Goal: Transaction & Acquisition: Purchase product/service

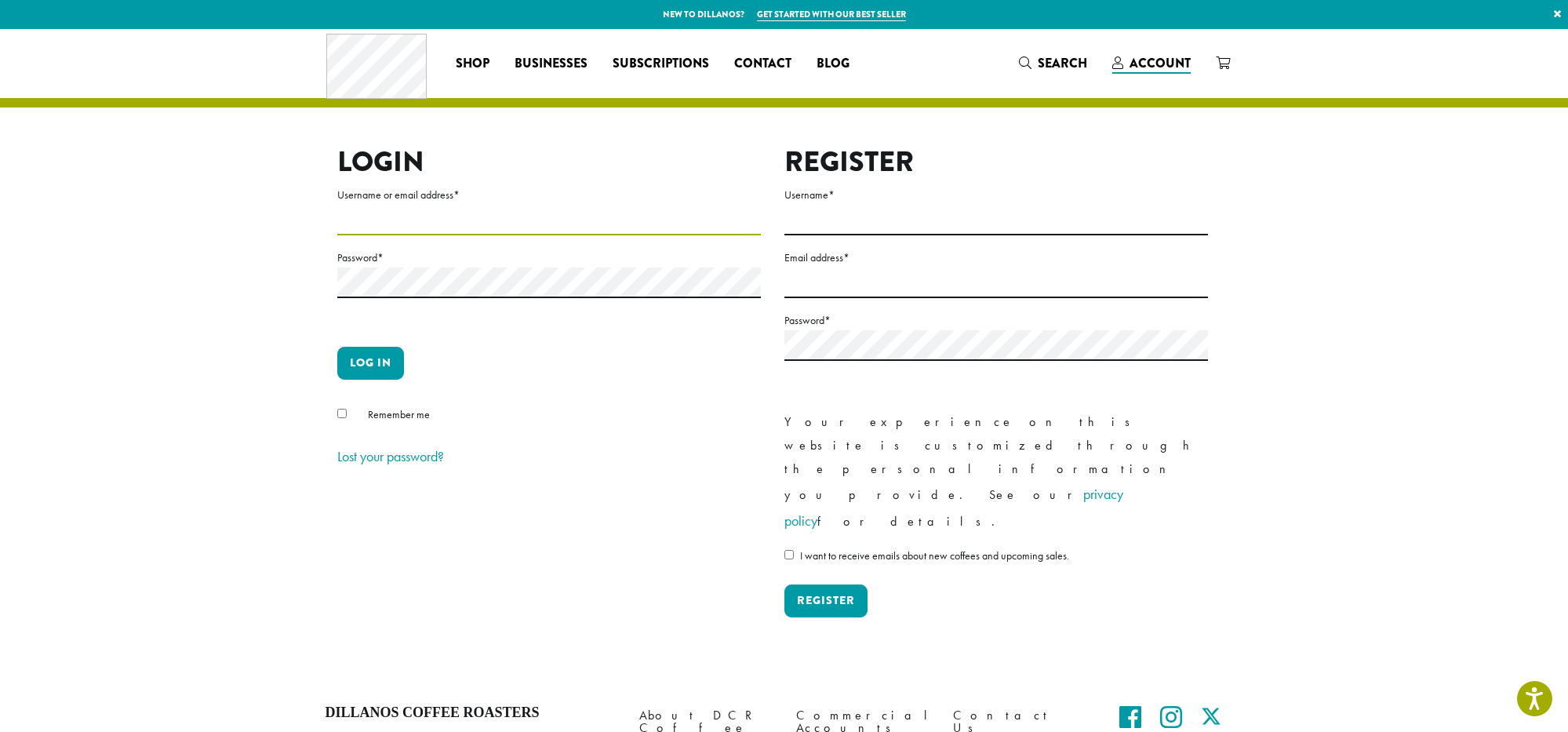
type input "**********"
click at [368, 364] on button "Log in" at bounding box center [370, 363] width 67 height 33
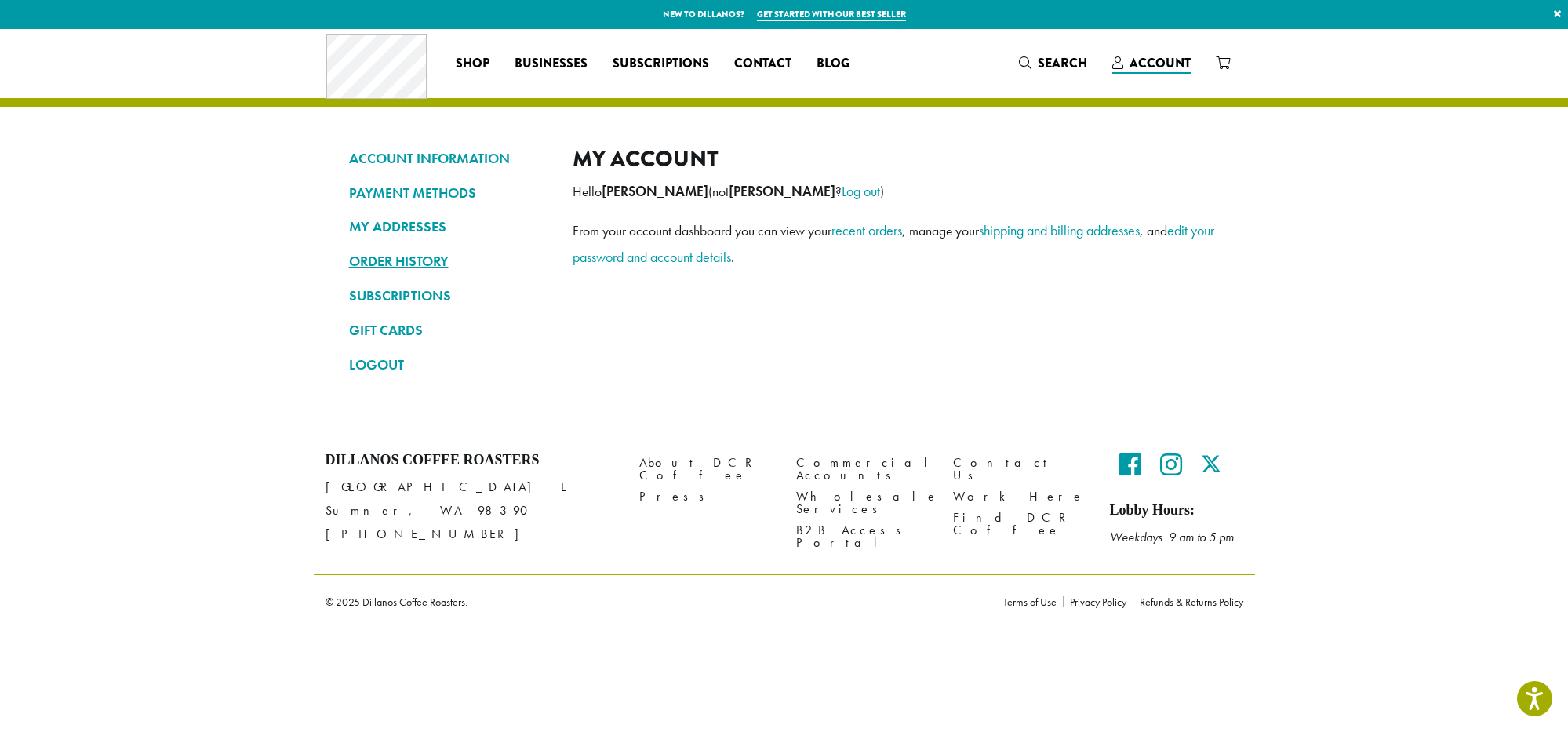
click at [392, 257] on link "ORDER HISTORY" at bounding box center [449, 261] width 200 height 27
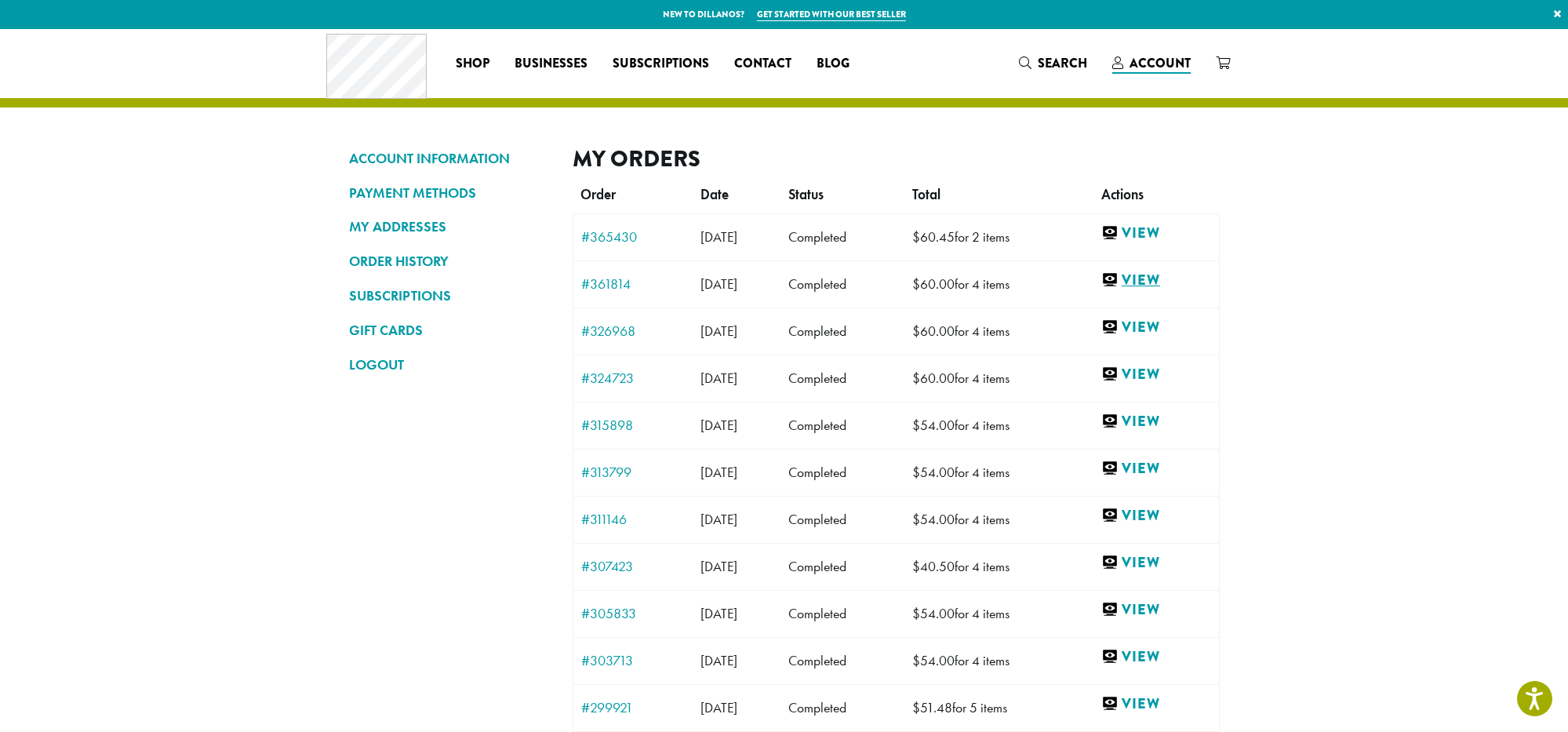
click at [1175, 281] on link "View" at bounding box center [1156, 280] width 109 height 19
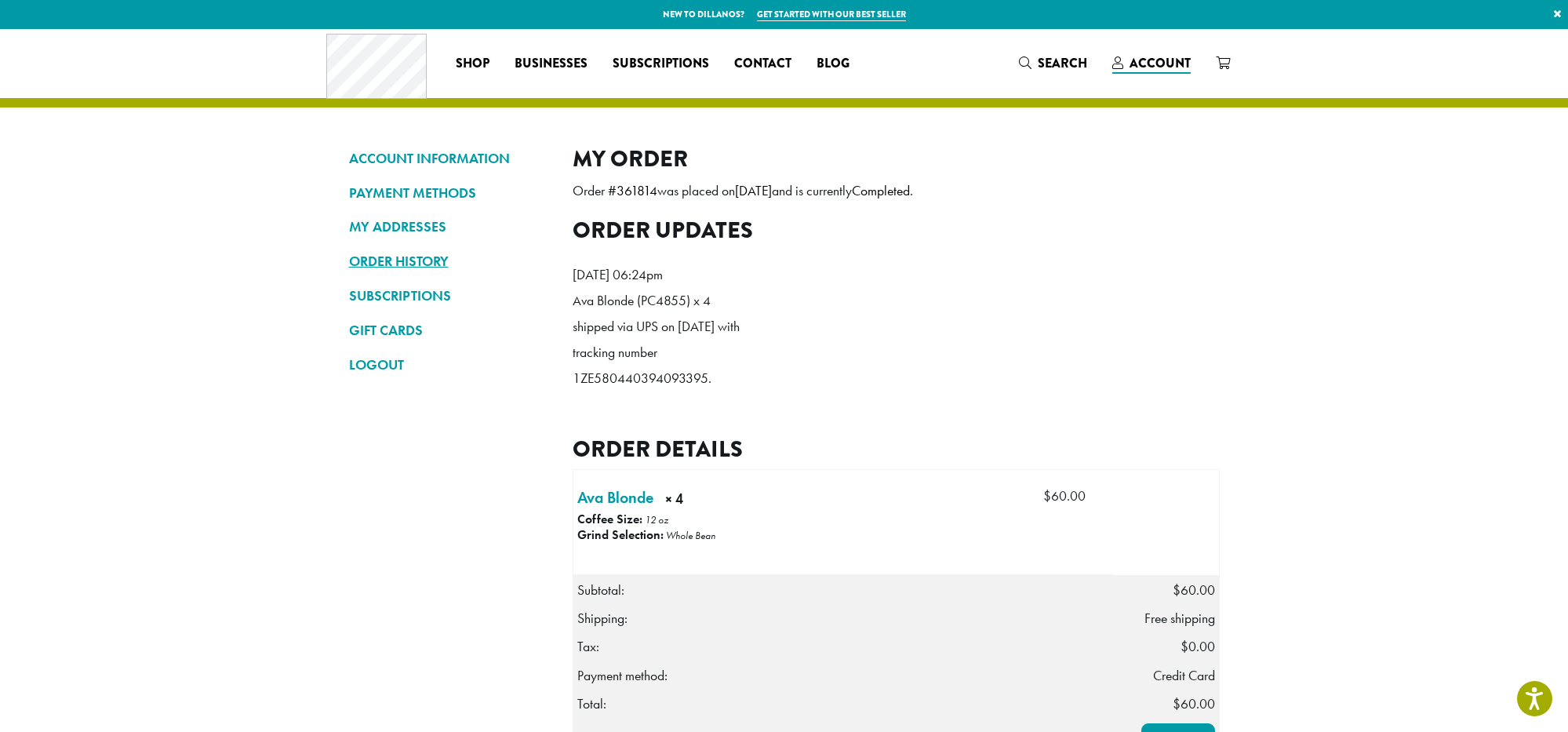
click at [423, 259] on link "ORDER HISTORY" at bounding box center [449, 261] width 200 height 27
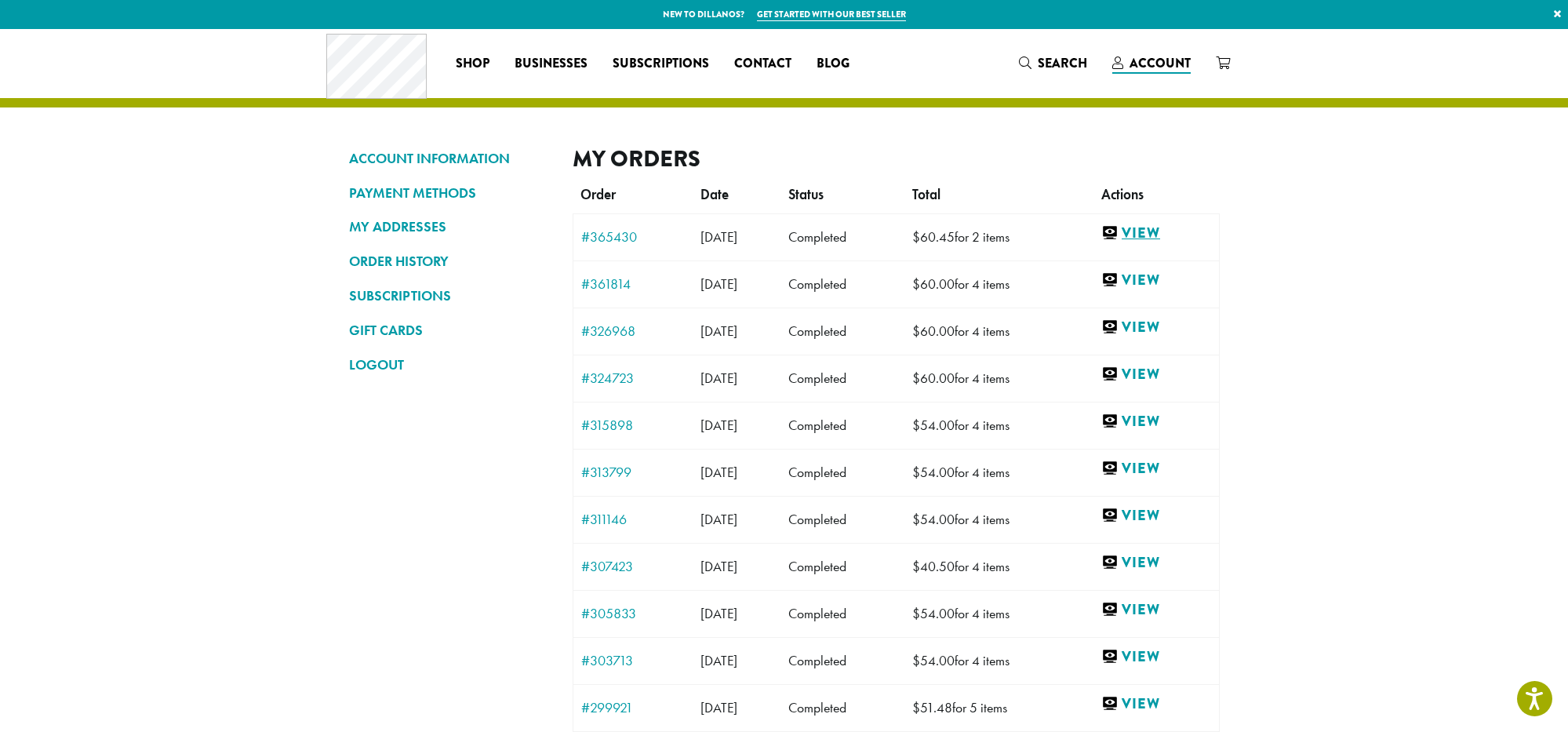
click at [1168, 231] on link "View" at bounding box center [1156, 233] width 109 height 19
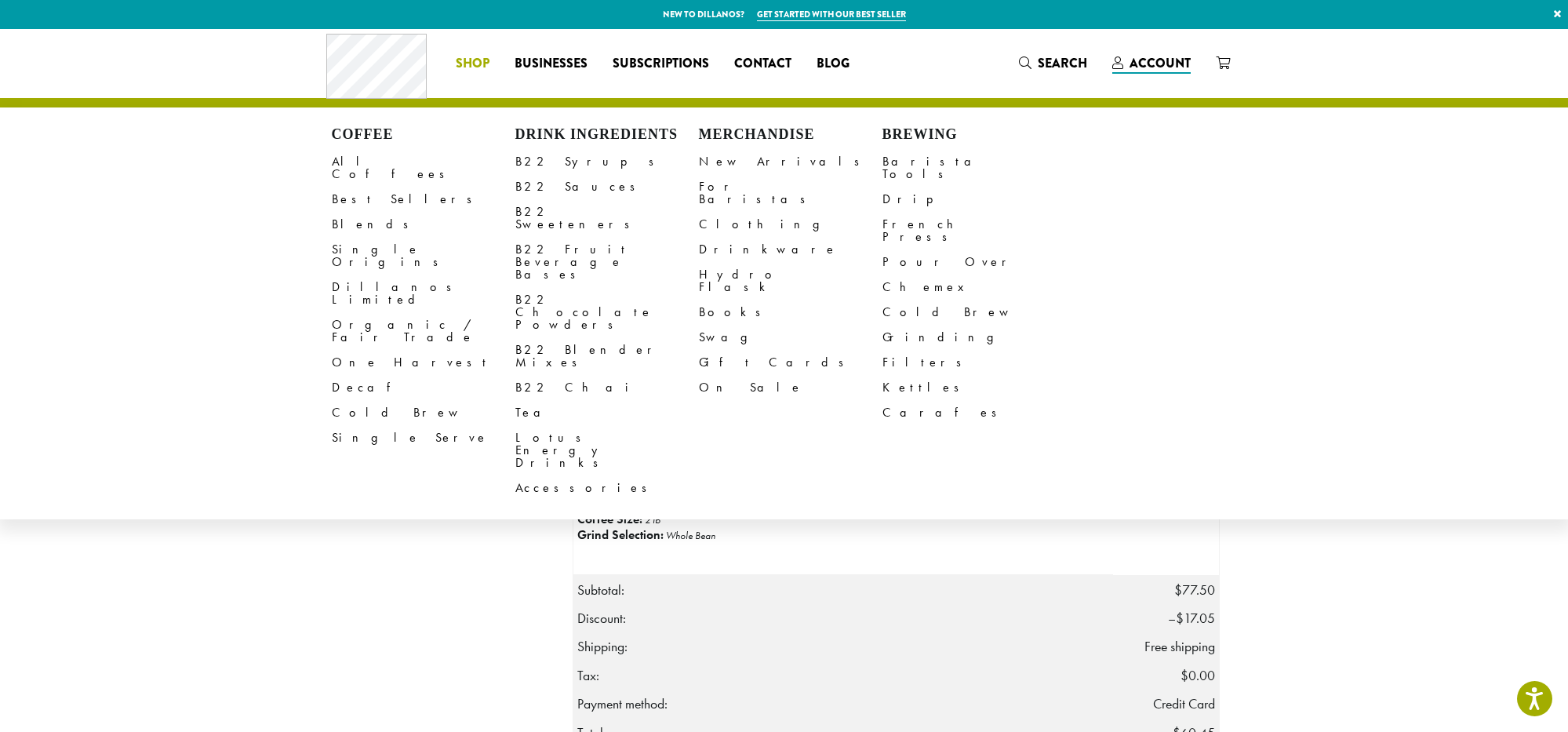
click at [475, 63] on span "Shop" at bounding box center [473, 64] width 34 height 19
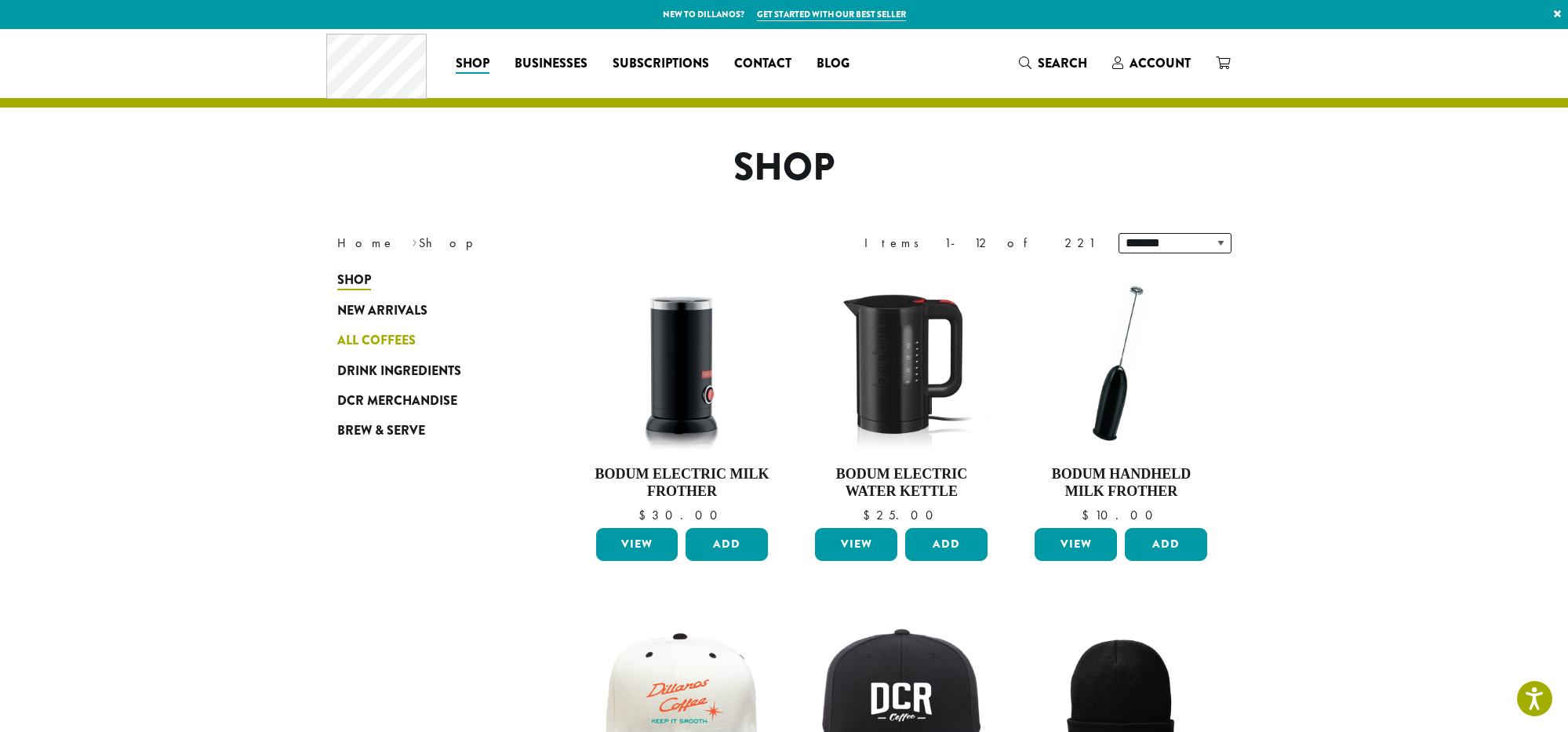
click at [378, 337] on span "All Coffees" at bounding box center [377, 341] width 79 height 19
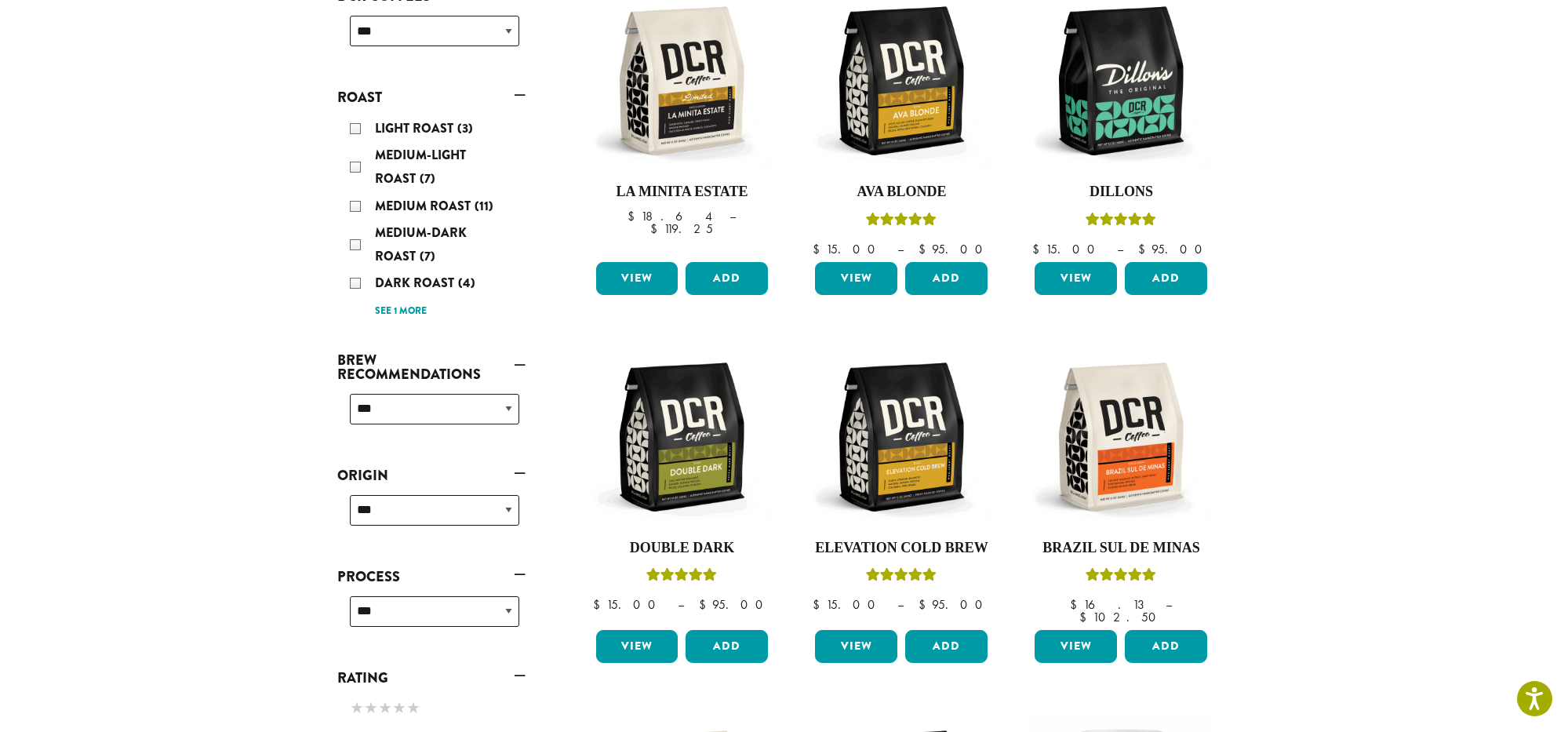
scroll to position [284, 0]
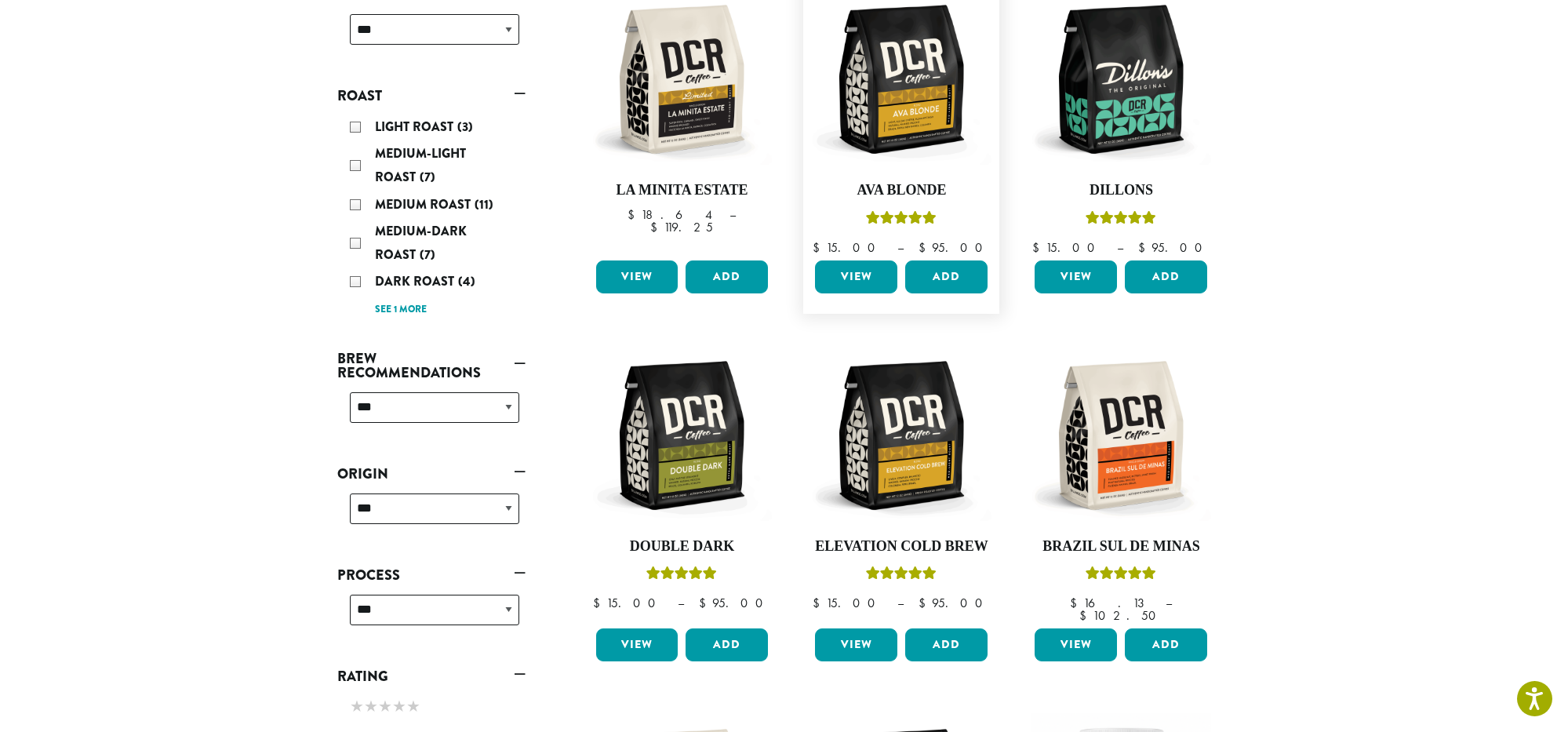
click at [858, 276] on link "View" at bounding box center [856, 277] width 82 height 33
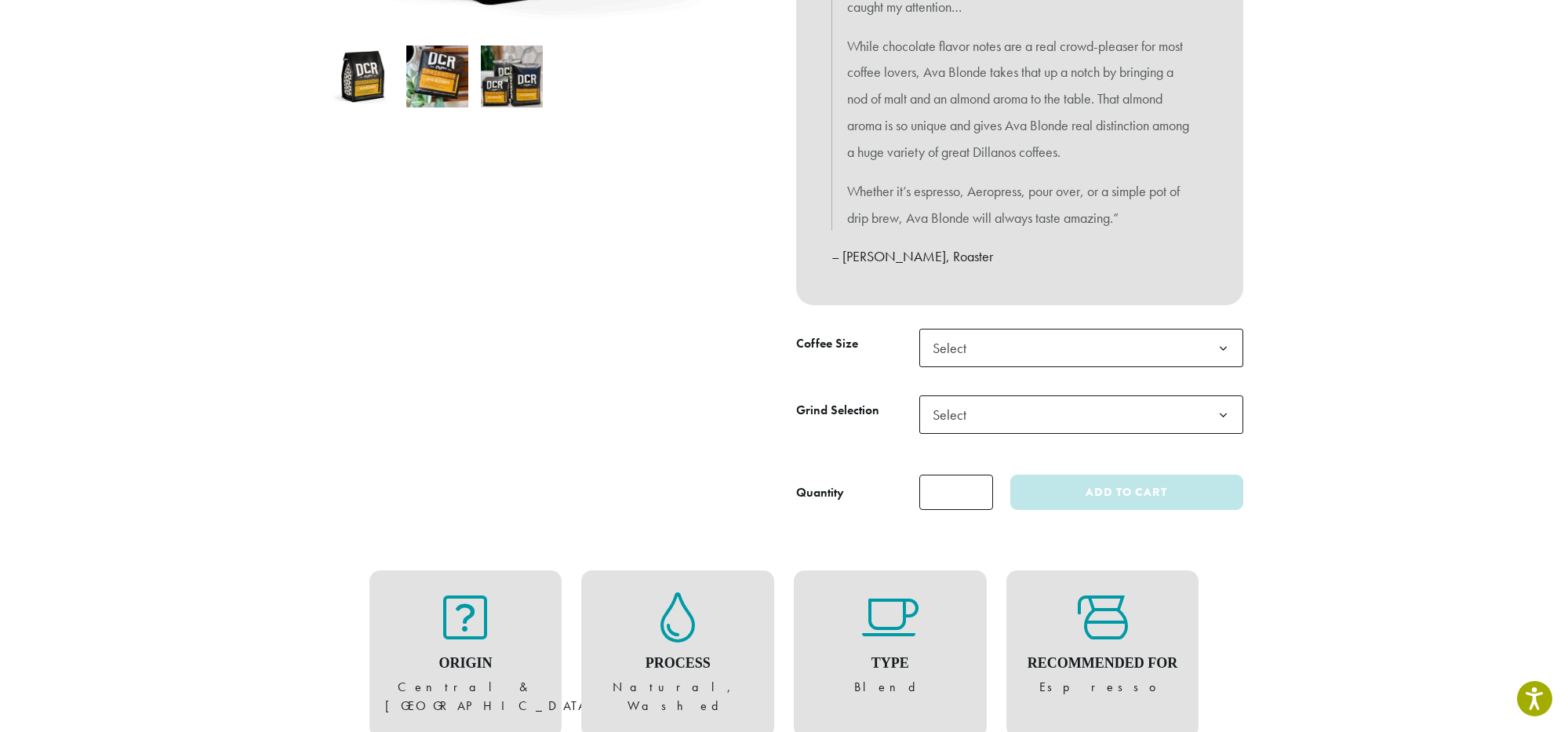
scroll to position [537, 0]
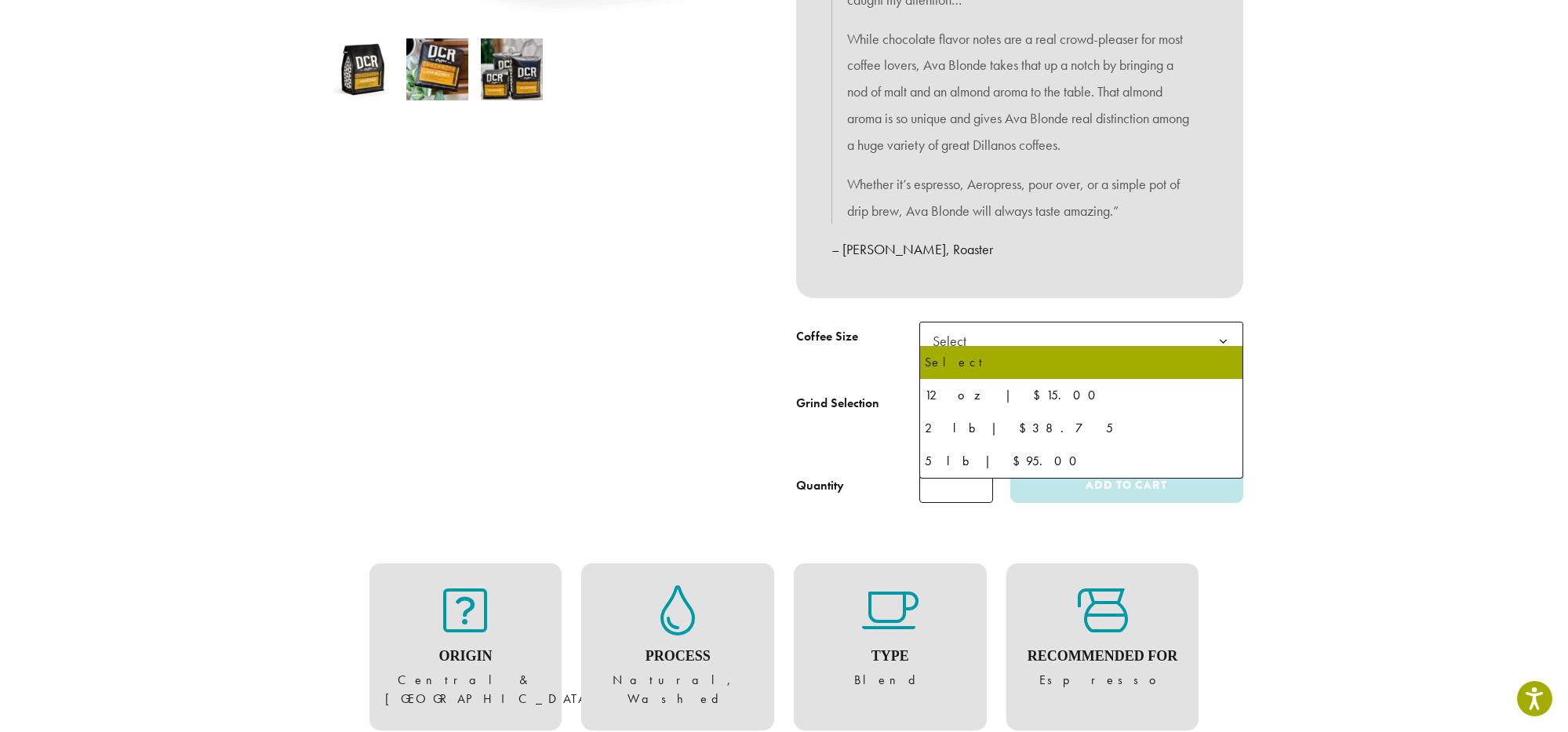
click at [1224, 331] on b at bounding box center [1224, 342] width 39 height 39
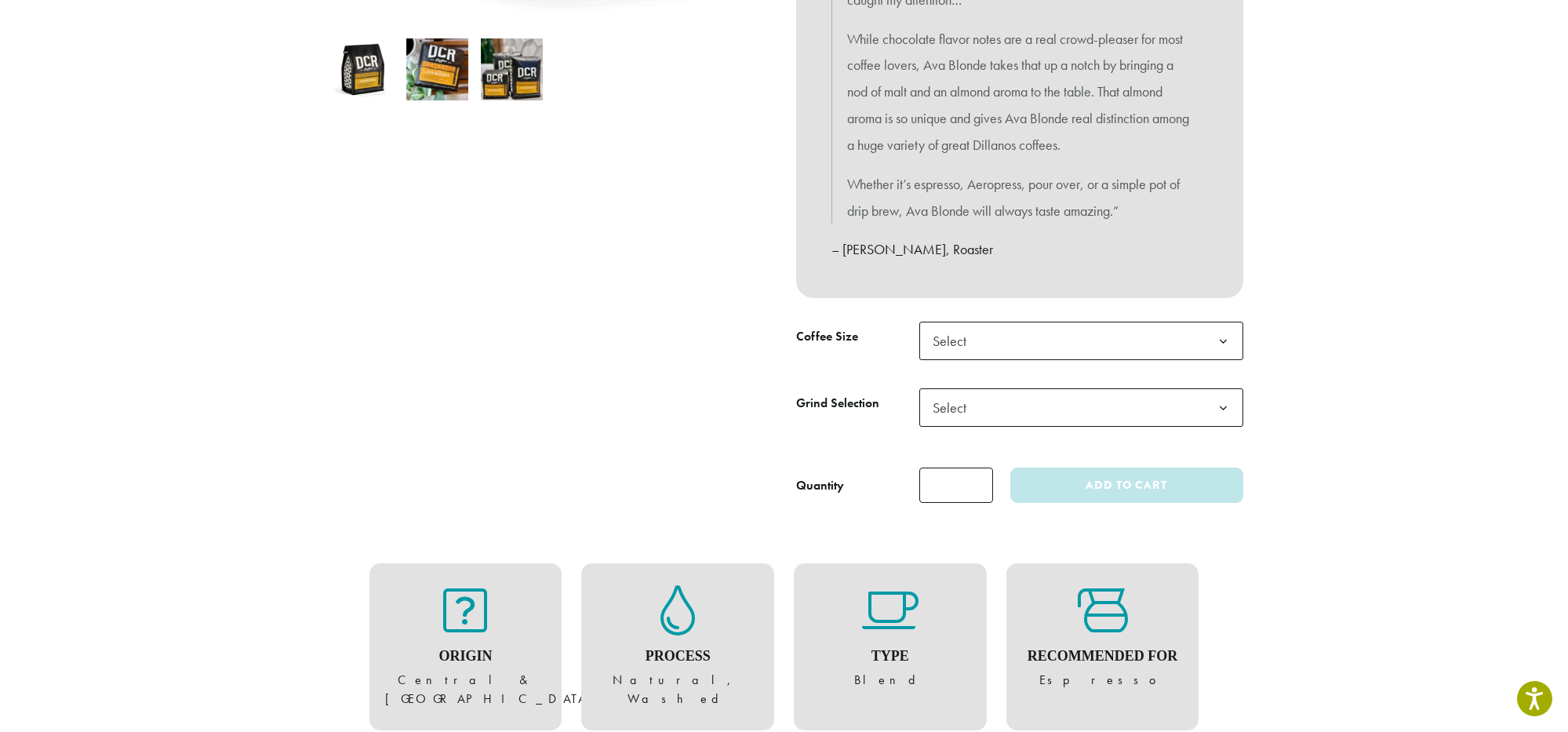
click at [1223, 327] on b at bounding box center [1224, 342] width 39 height 39
click at [1220, 327] on b at bounding box center [1224, 342] width 39 height 39
click at [1222, 397] on b at bounding box center [1224, 409] width 39 height 39
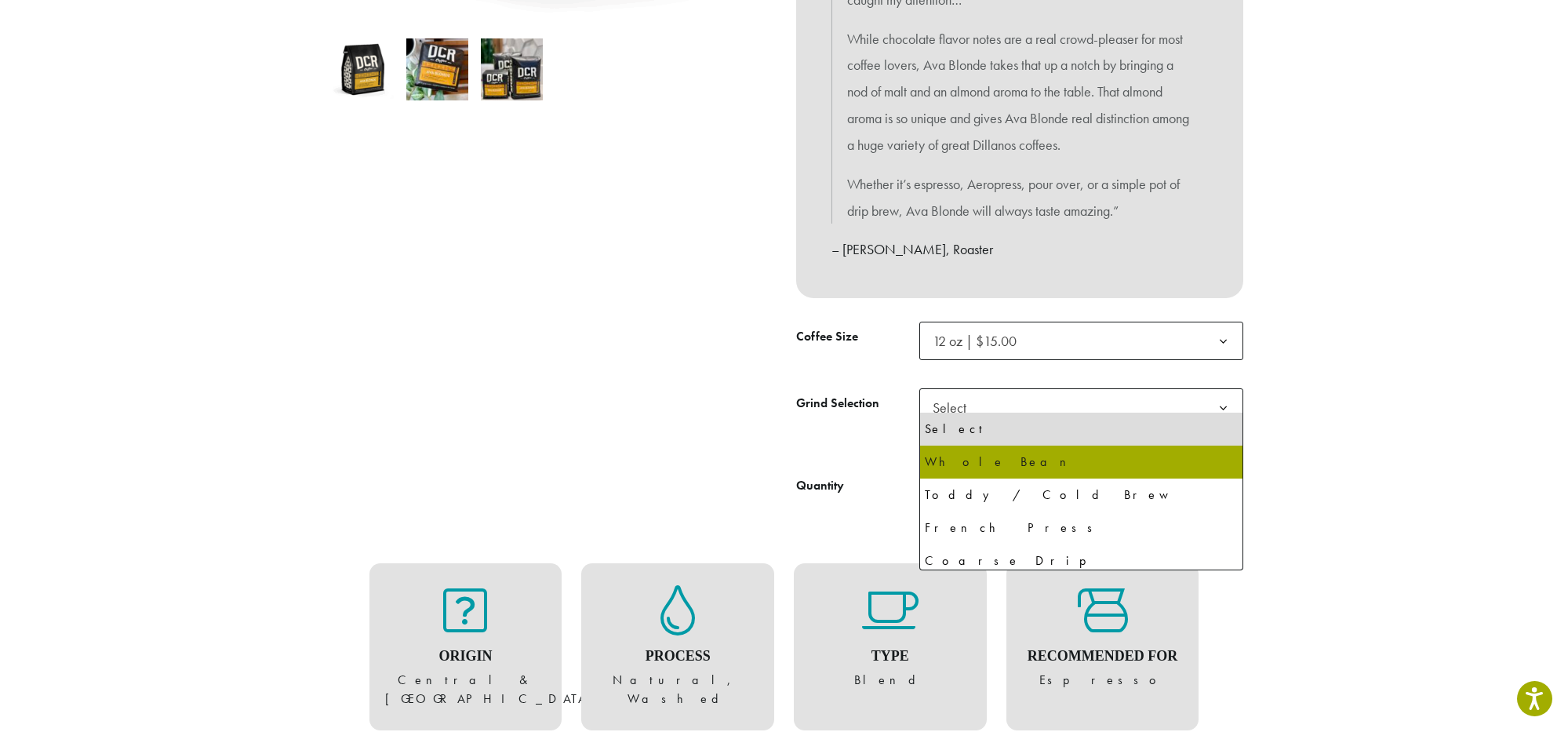
select select "*********"
select select "**********"
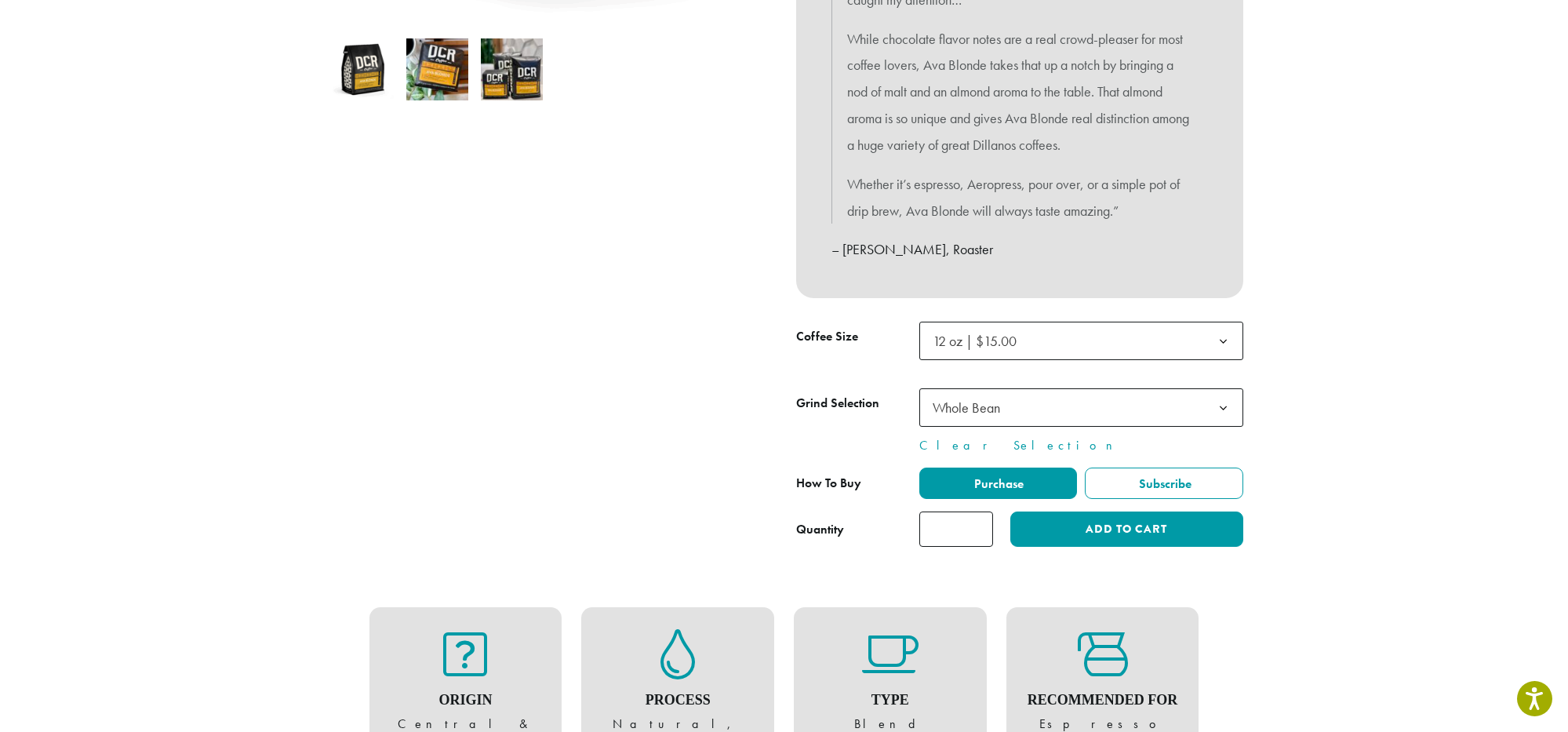
click at [976, 512] on input "*" at bounding box center [957, 529] width 74 height 35
type input "*"
click at [976, 512] on input "*" at bounding box center [957, 529] width 74 height 35
click at [1134, 519] on button "Add to cart" at bounding box center [1126, 529] width 233 height 35
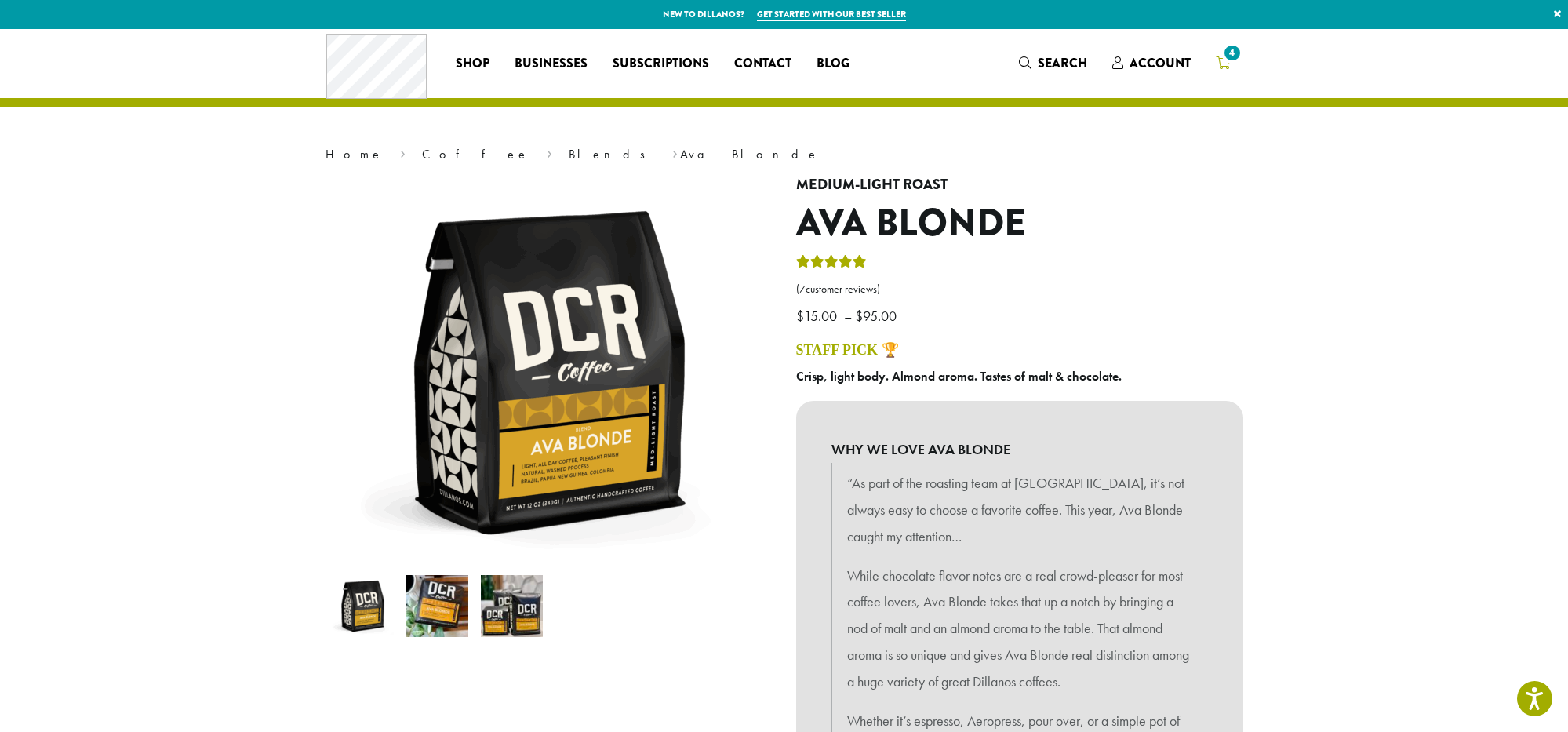
click at [1223, 64] on icon "4" at bounding box center [1223, 63] width 14 height 13
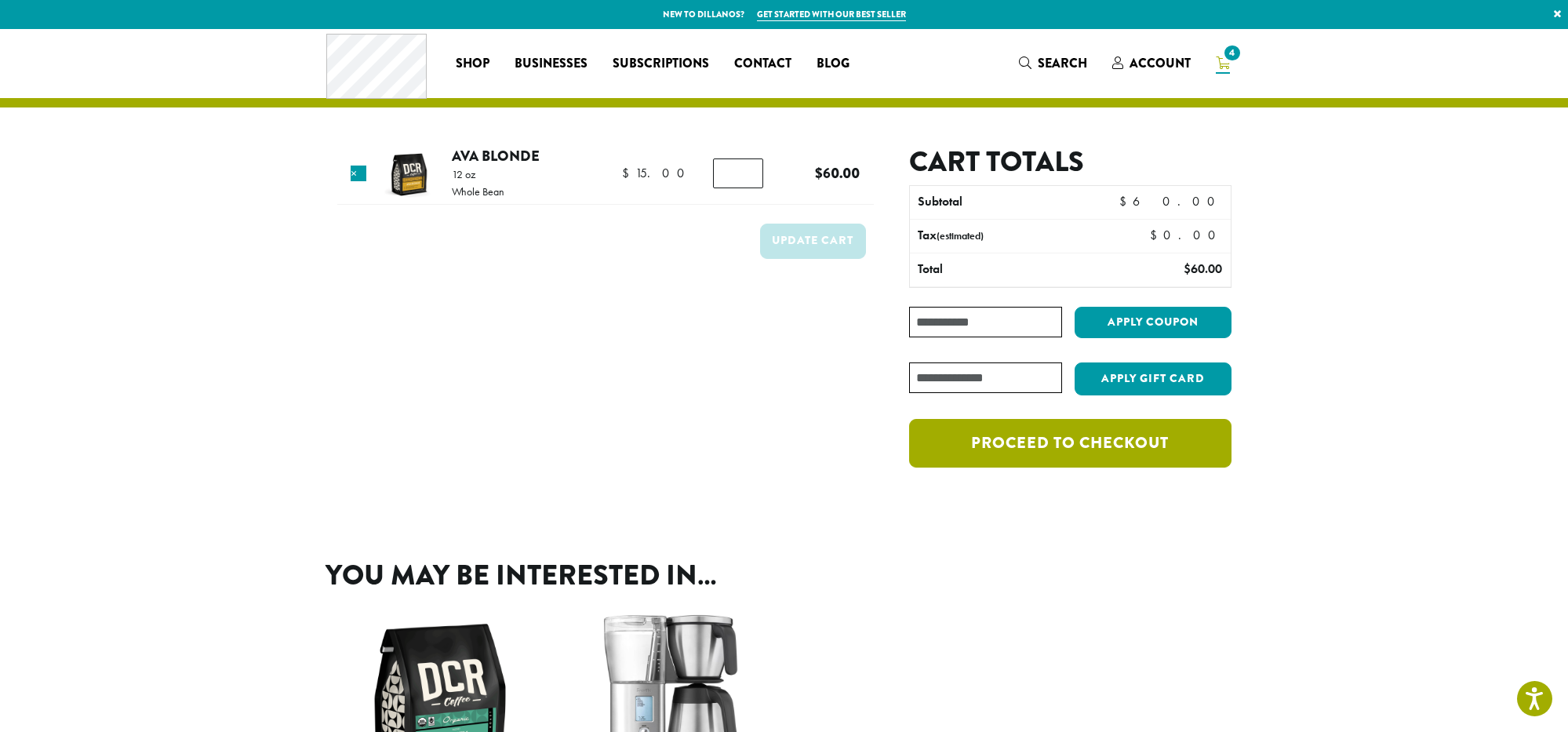
click at [1066, 444] on link "Proceed to checkout" at bounding box center [1070, 443] width 322 height 48
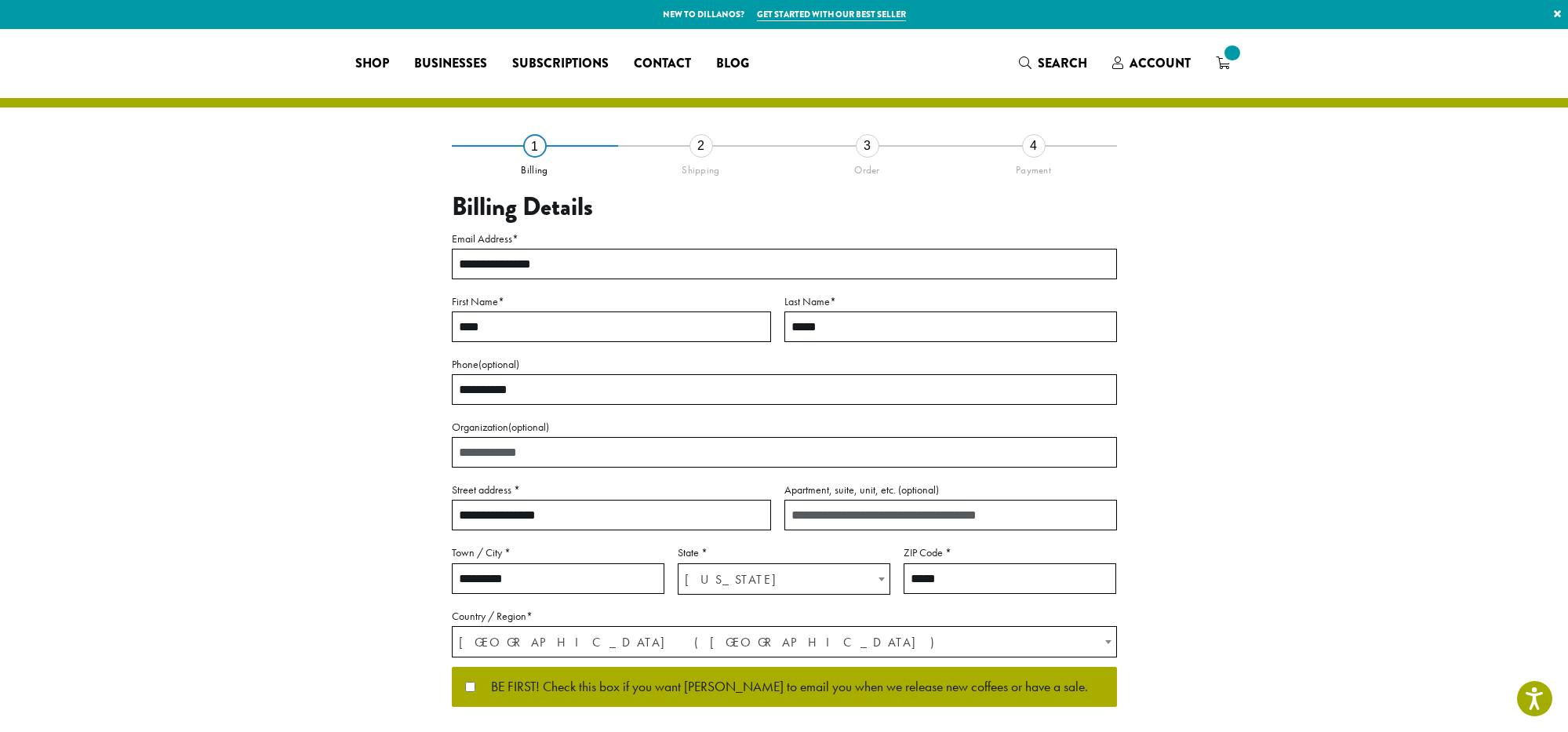
select select "**"
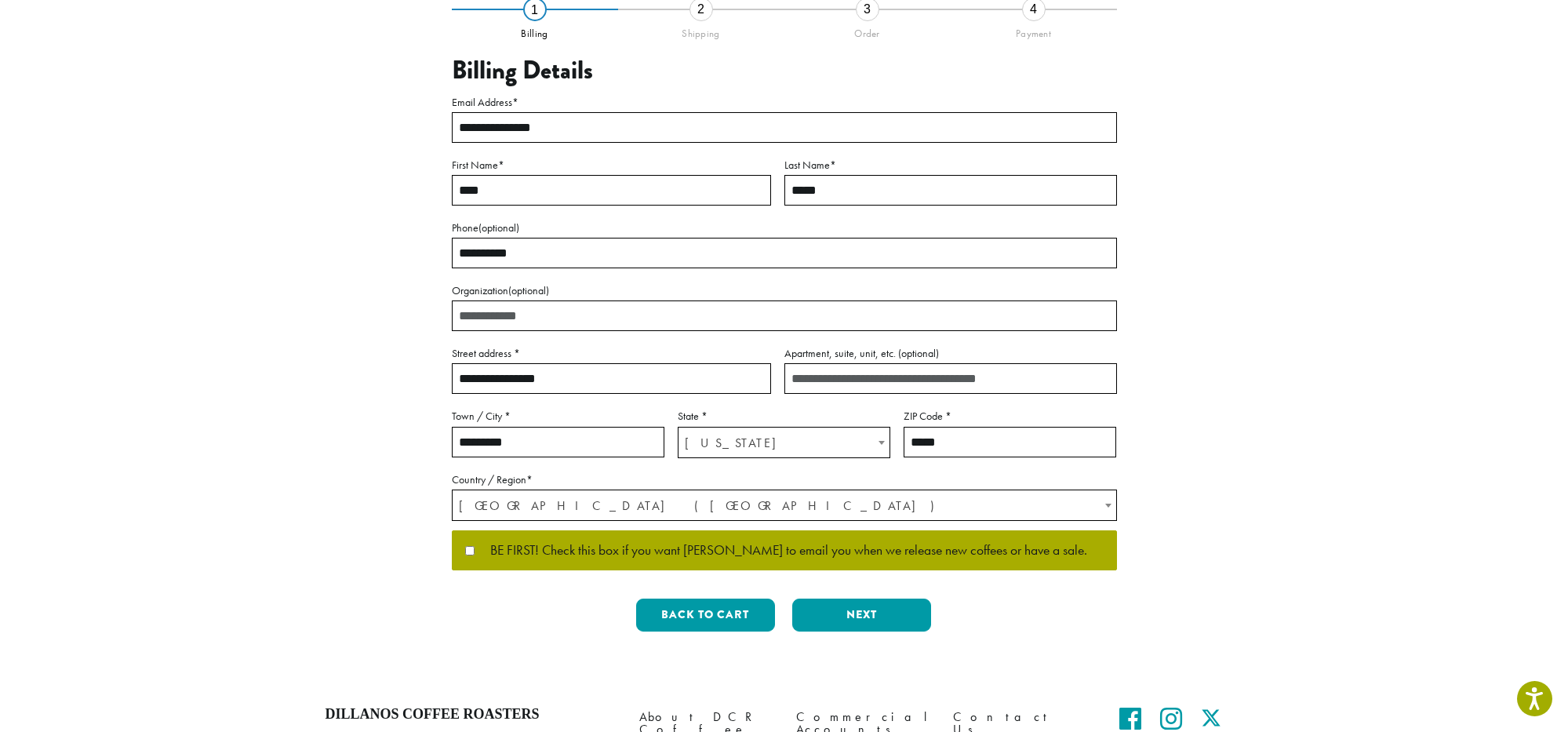
scroll to position [140, 0]
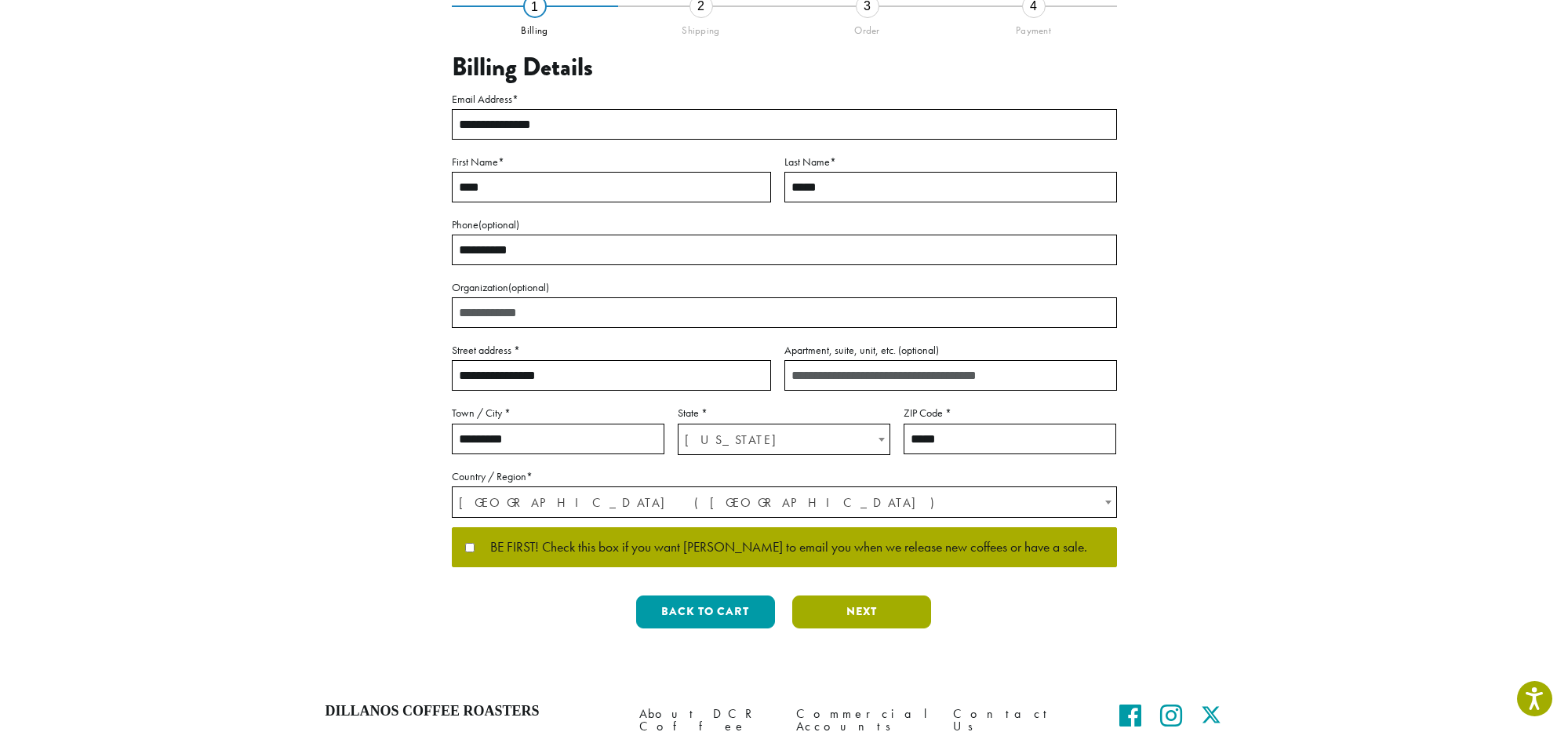
click at [859, 610] on button "Next" at bounding box center [862, 611] width 139 height 33
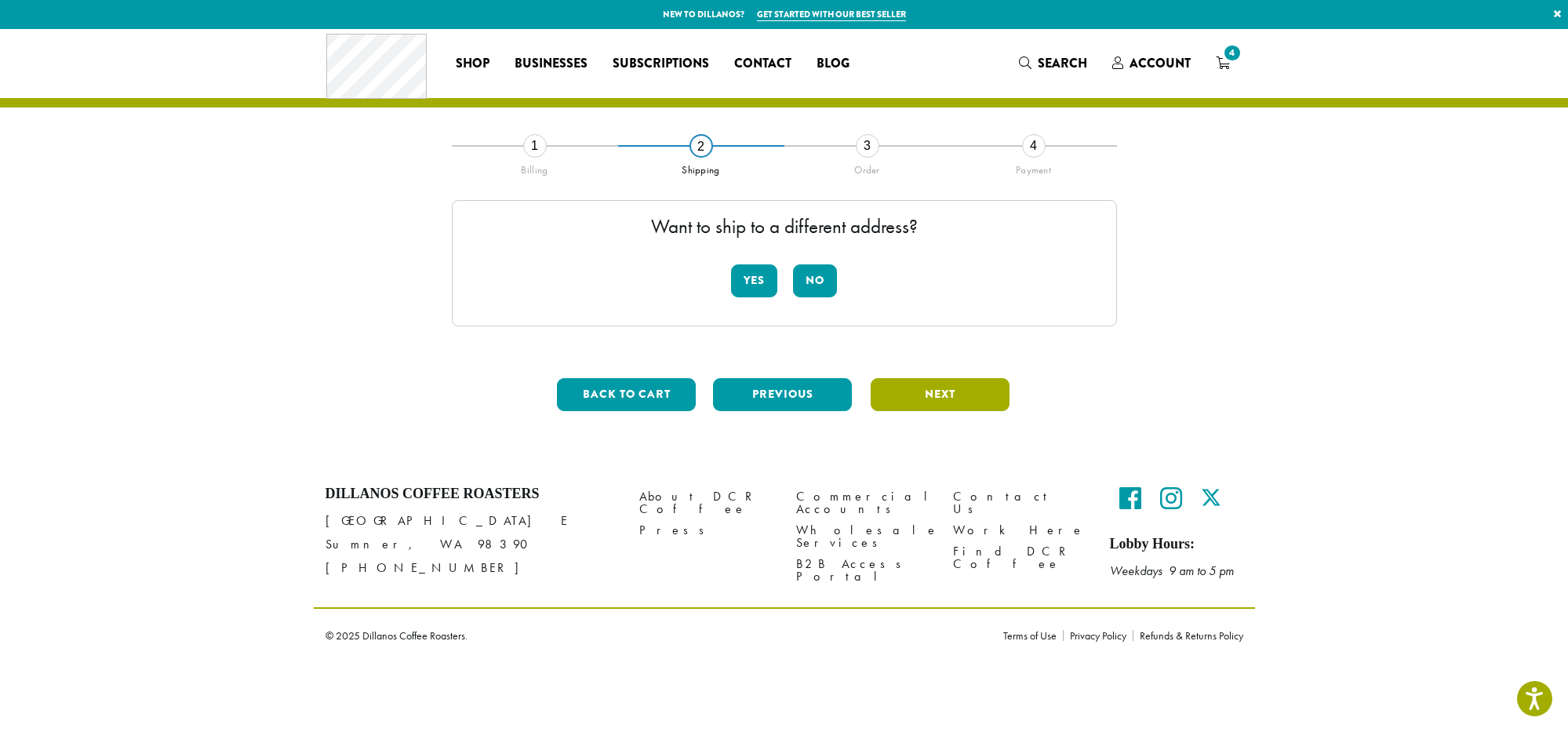
scroll to position [0, 0]
click at [816, 274] on button "No" at bounding box center [815, 281] width 44 height 33
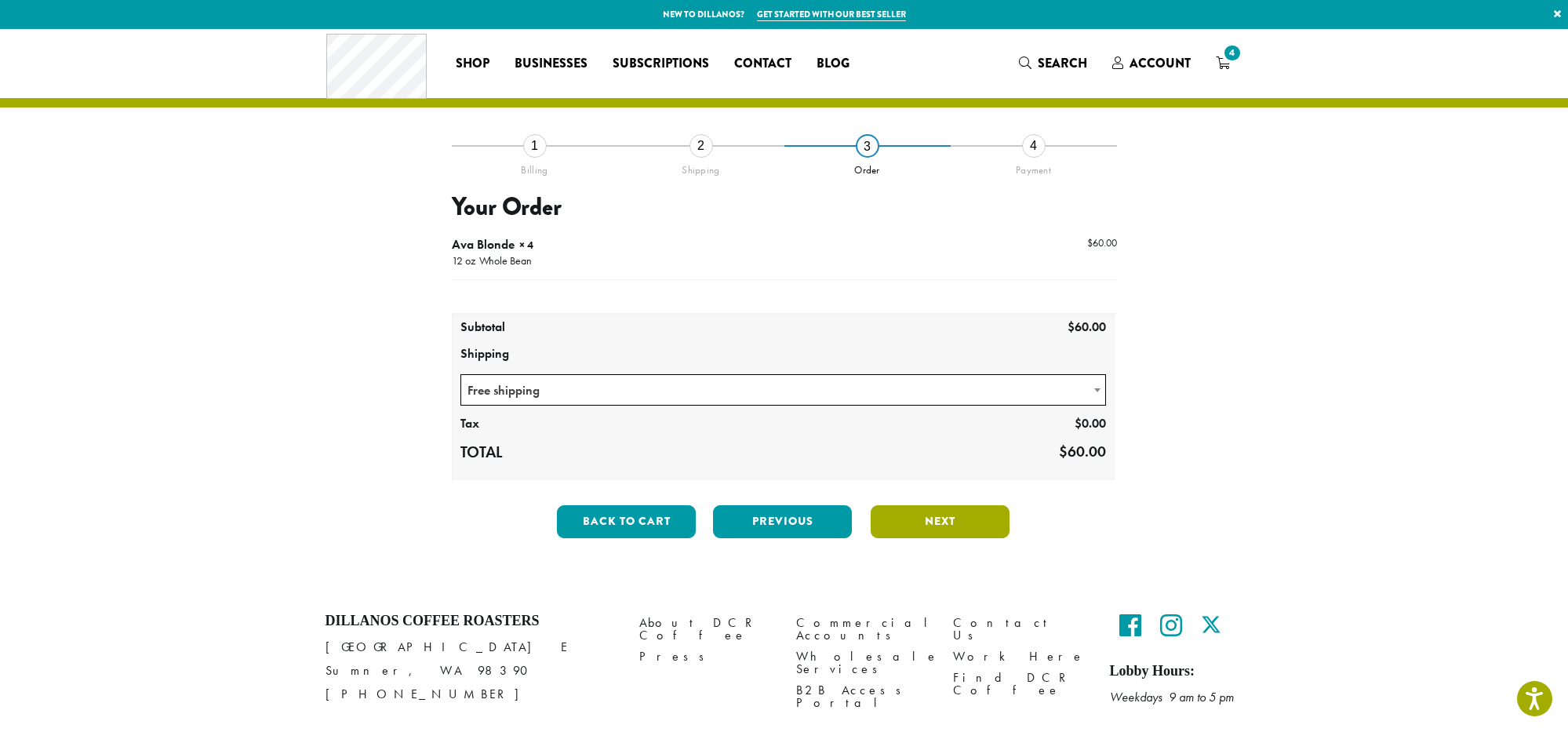
click at [940, 520] on button "Next" at bounding box center [940, 521] width 139 height 33
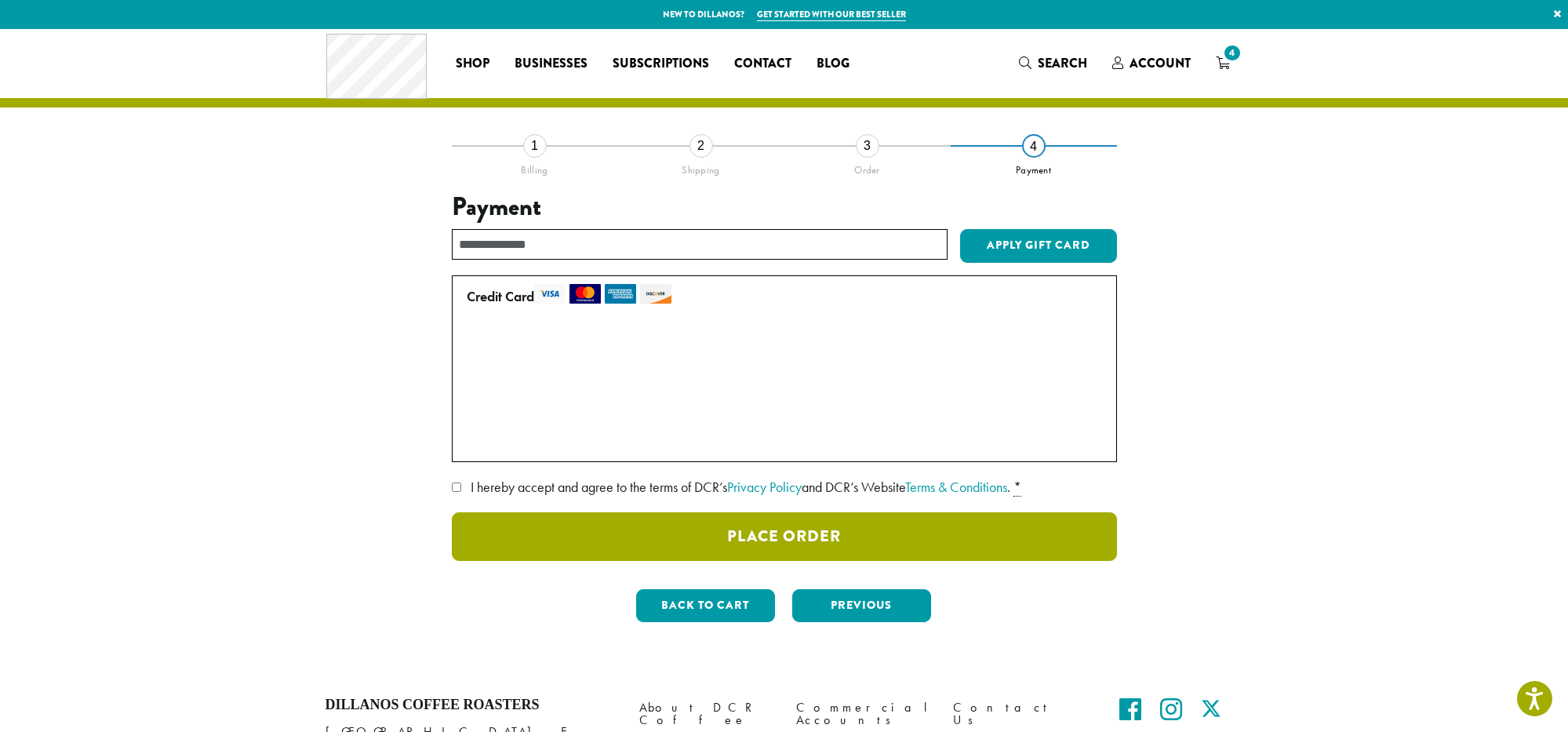
click at [780, 531] on button "Place Order" at bounding box center [784, 537] width 665 height 48
